Goal: Task Accomplishment & Management: Use online tool/utility

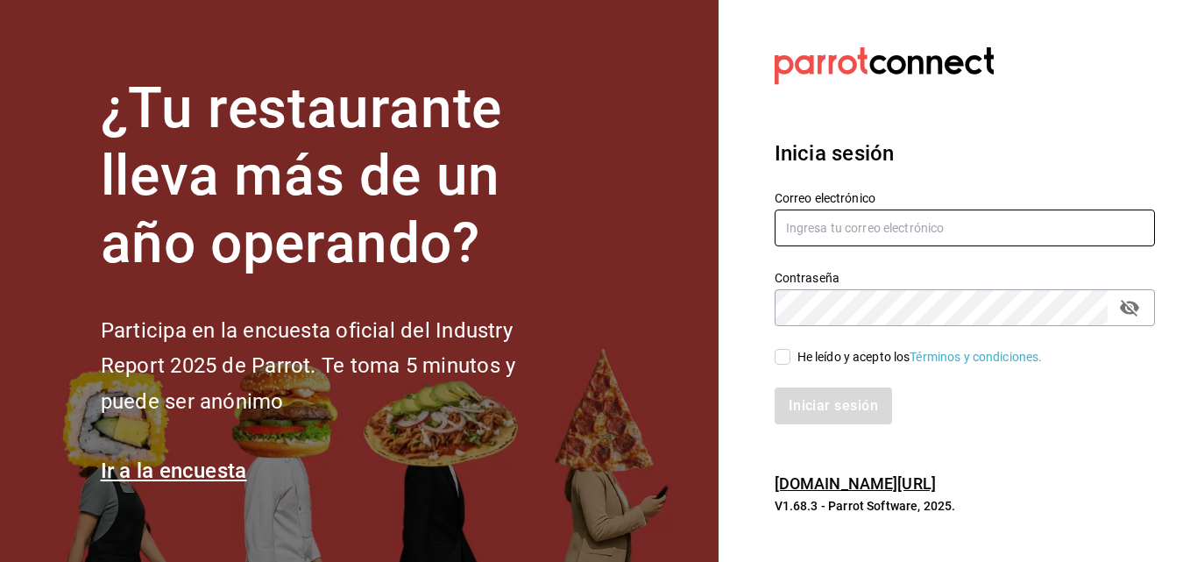
type input "Laureano.reyes@grupocosteno.com"
click at [780, 363] on input "He leído y acepto los Términos y condiciones." at bounding box center [783, 357] width 16 height 16
checkbox input "true"
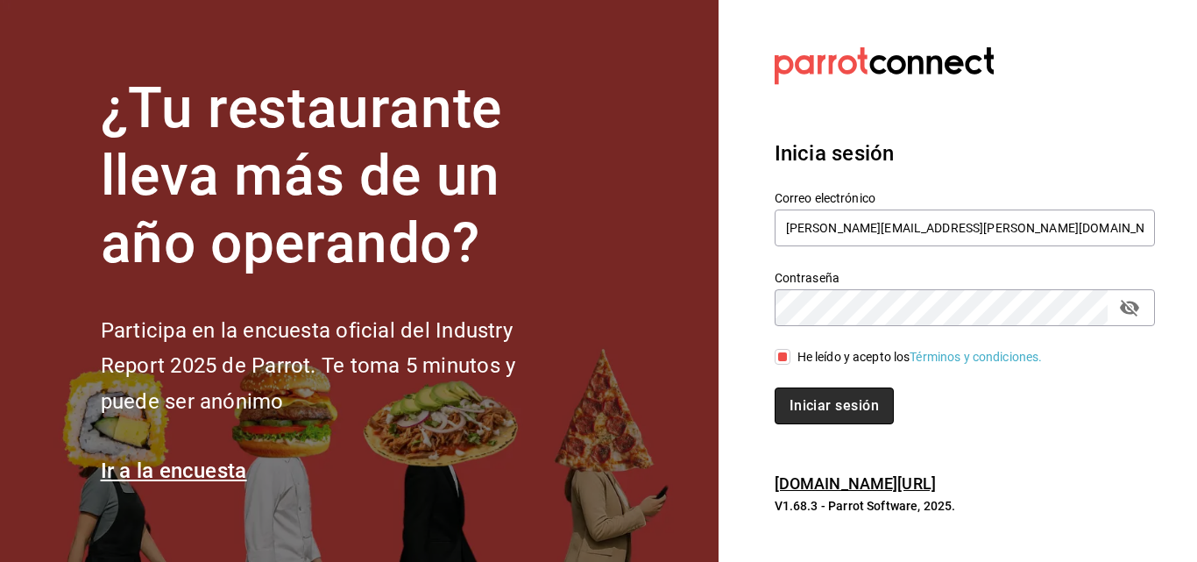
click at [805, 399] on button "Iniciar sesión" at bounding box center [834, 405] width 119 height 37
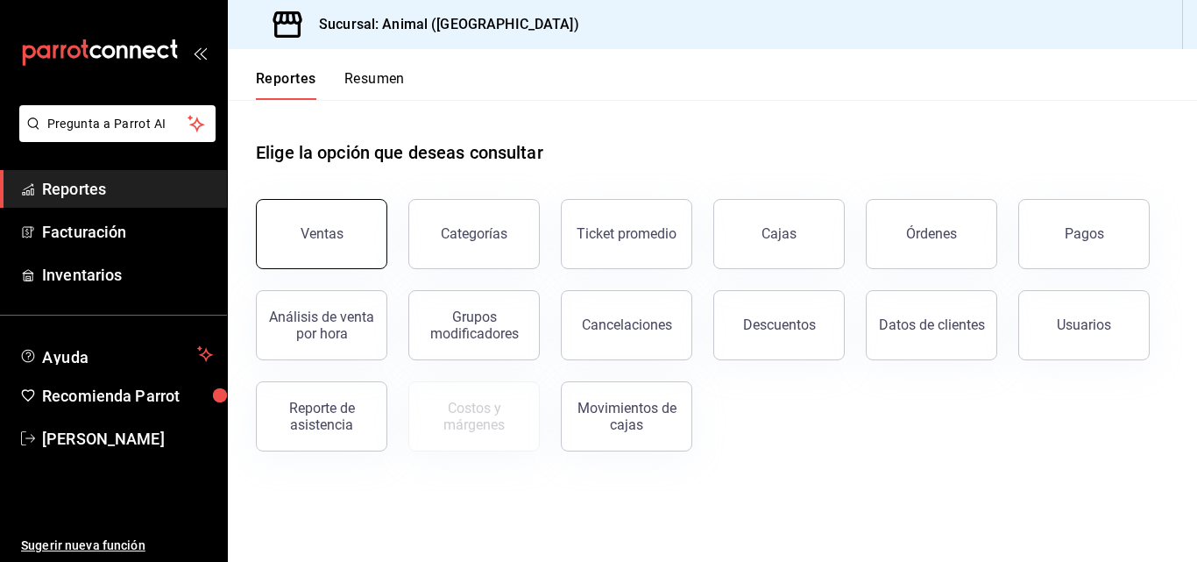
click at [295, 217] on button "Ventas" at bounding box center [321, 234] width 131 height 70
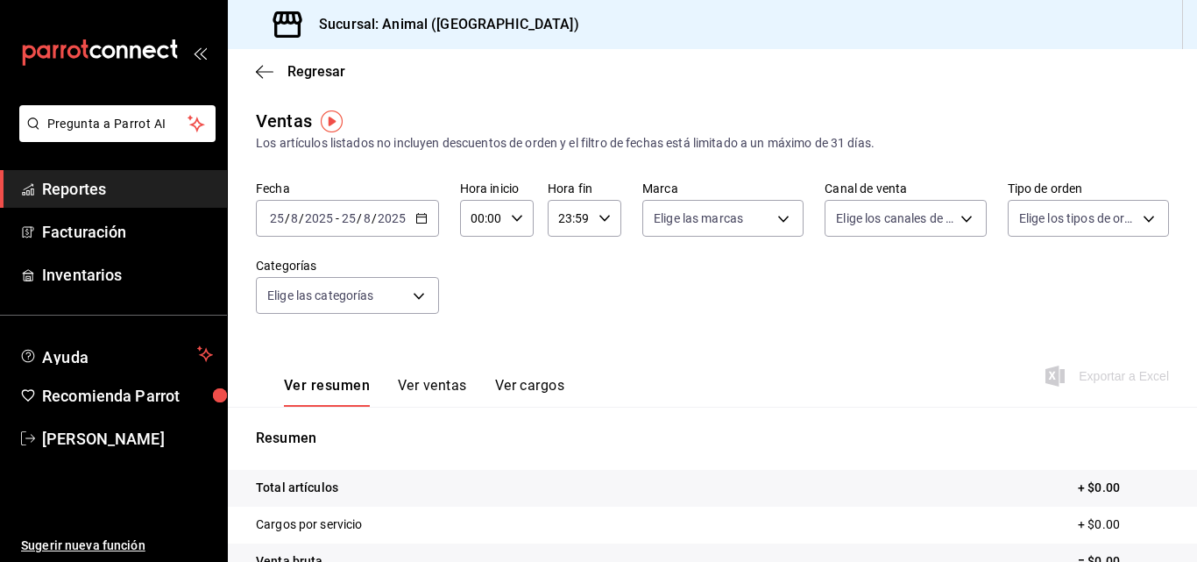
click at [422, 216] on icon "button" at bounding box center [421, 218] width 12 height 12
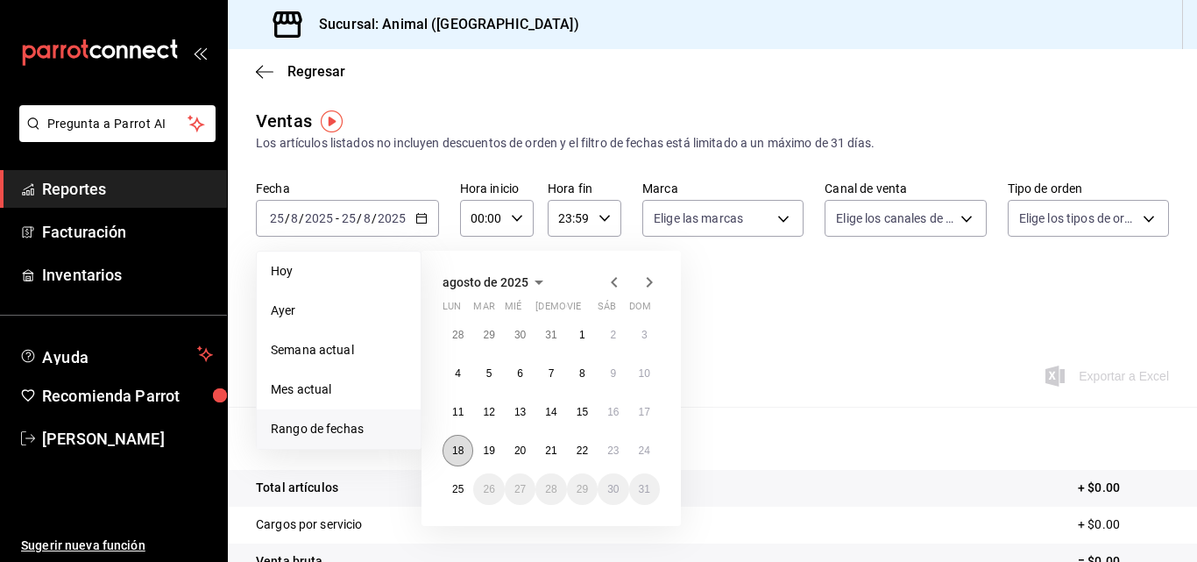
click at [459, 446] on abbr "18" at bounding box center [457, 450] width 11 height 12
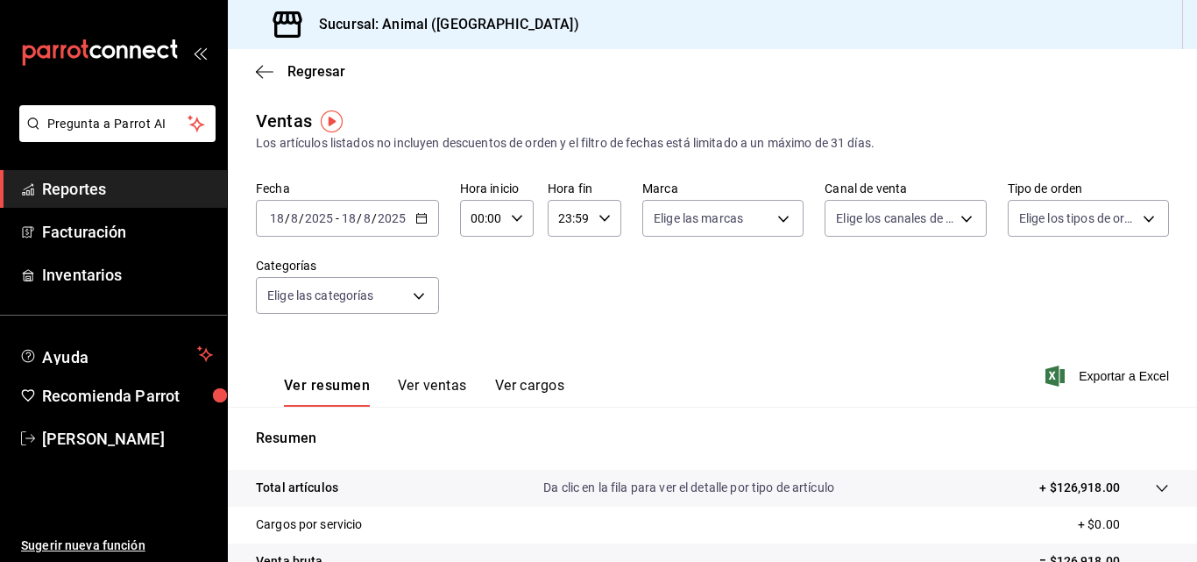
click at [427, 210] on div "[DATE] [DATE] - [DATE] [DATE]" at bounding box center [347, 218] width 183 height 37
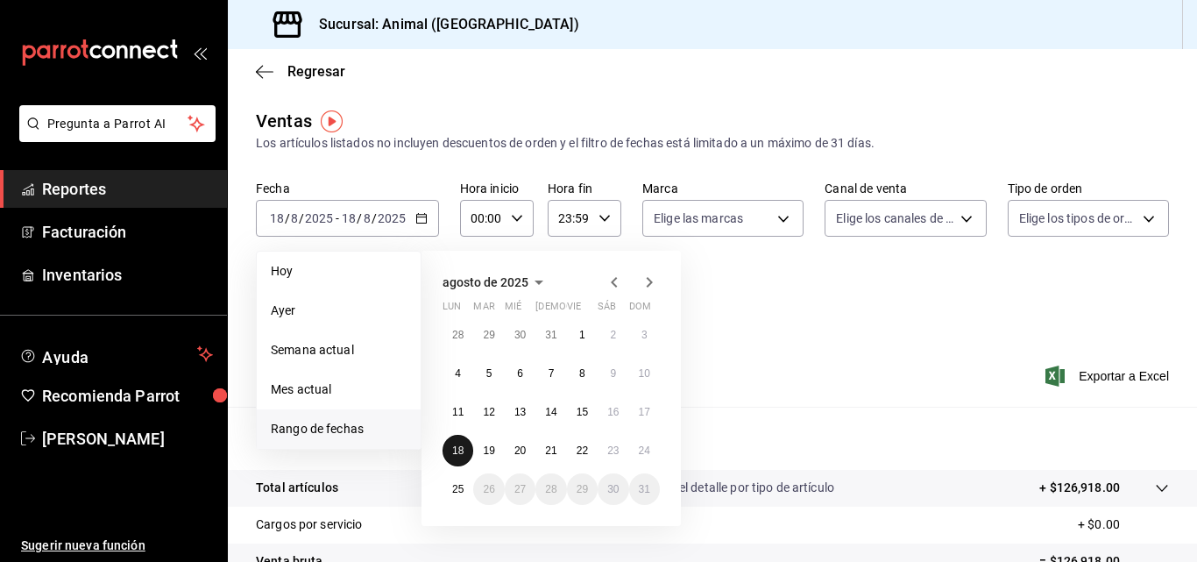
click at [453, 451] on abbr "18" at bounding box center [457, 450] width 11 height 12
click at [465, 486] on button "25" at bounding box center [458, 489] width 31 height 32
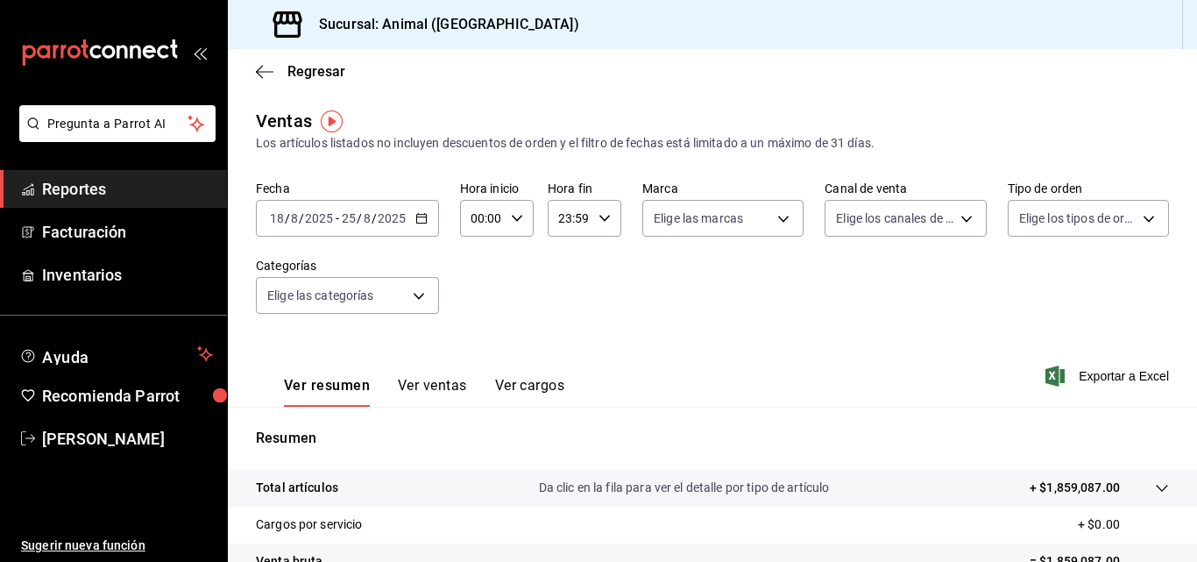
click at [522, 224] on div "00:00 Hora inicio" at bounding box center [497, 218] width 74 height 37
click at [477, 346] on span "02" at bounding box center [478, 347] width 8 height 14
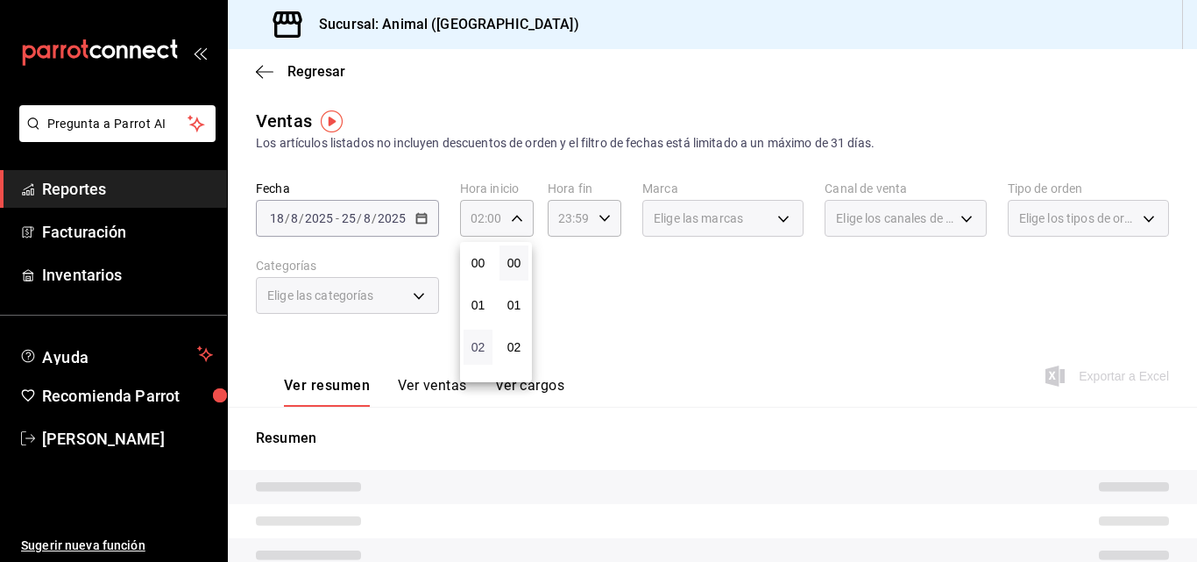
scroll to position [140, 0]
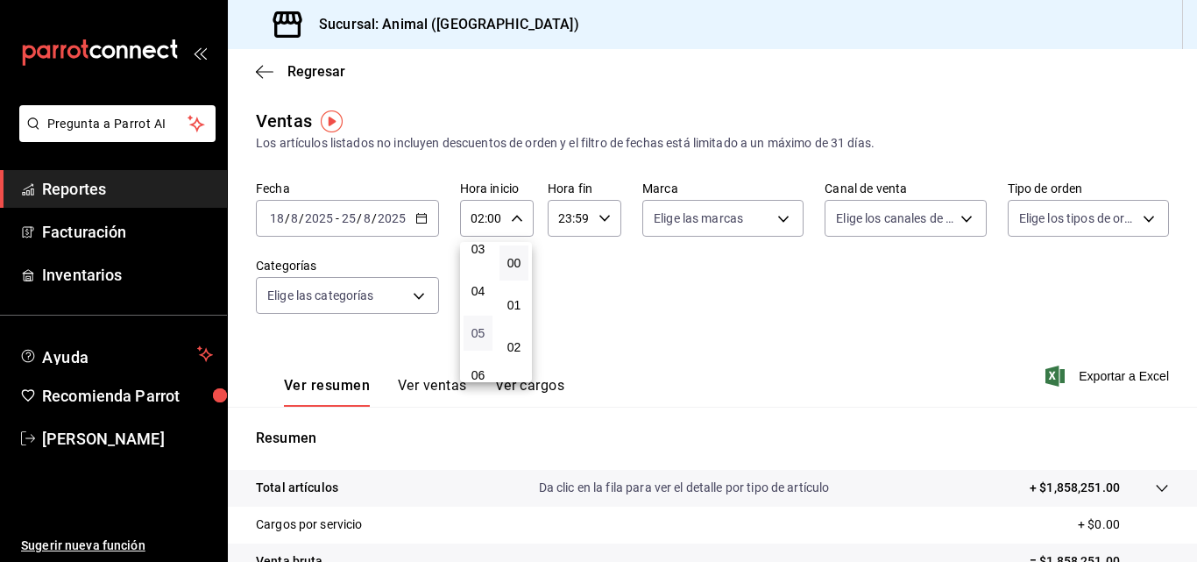
click at [477, 335] on span "05" at bounding box center [478, 333] width 8 height 14
type input "05:00"
click at [599, 231] on div at bounding box center [598, 281] width 1197 height 562
click at [600, 217] on \(Stroke\) "button" at bounding box center [605, 218] width 11 height 6
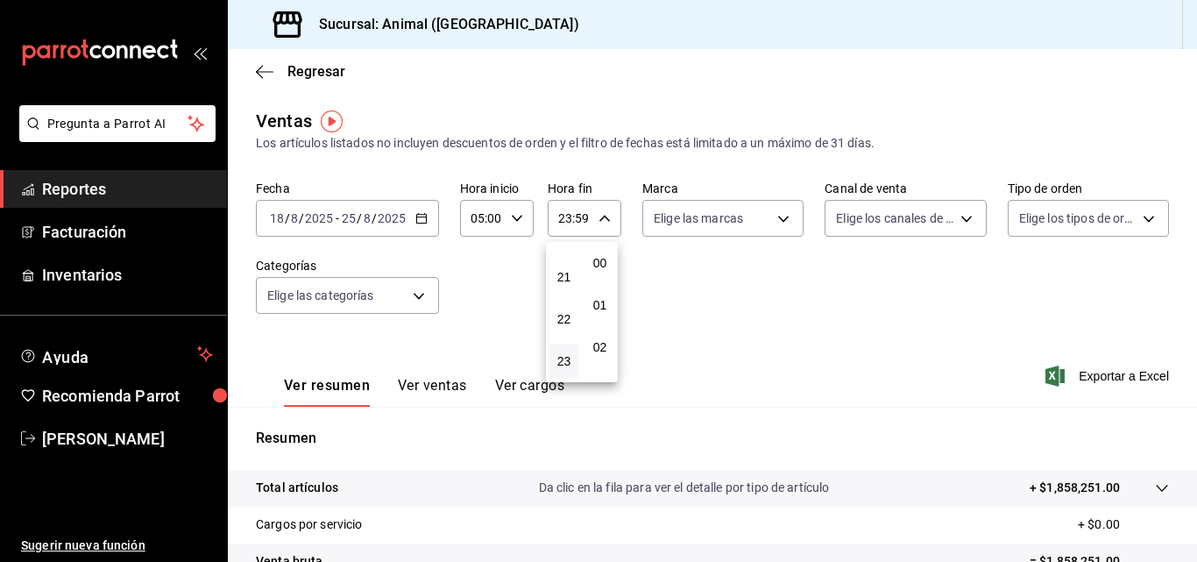
scroll to position [2384, 0]
click at [564, 330] on button "22" at bounding box center [564, 319] width 29 height 35
click at [567, 266] on span "05" at bounding box center [564, 270] width 8 height 14
type input "05:59"
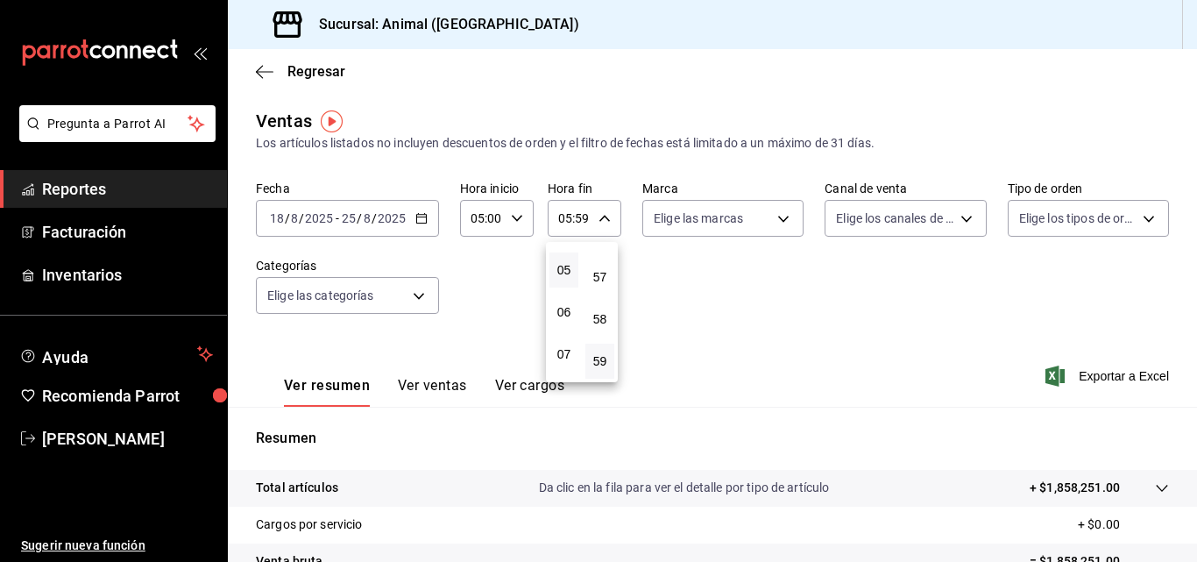
click at [673, 268] on div at bounding box center [598, 281] width 1197 height 562
click at [1046, 379] on icon "button" at bounding box center [1055, 375] width 19 height 21
